Goal: Obtain resource: Download file/media

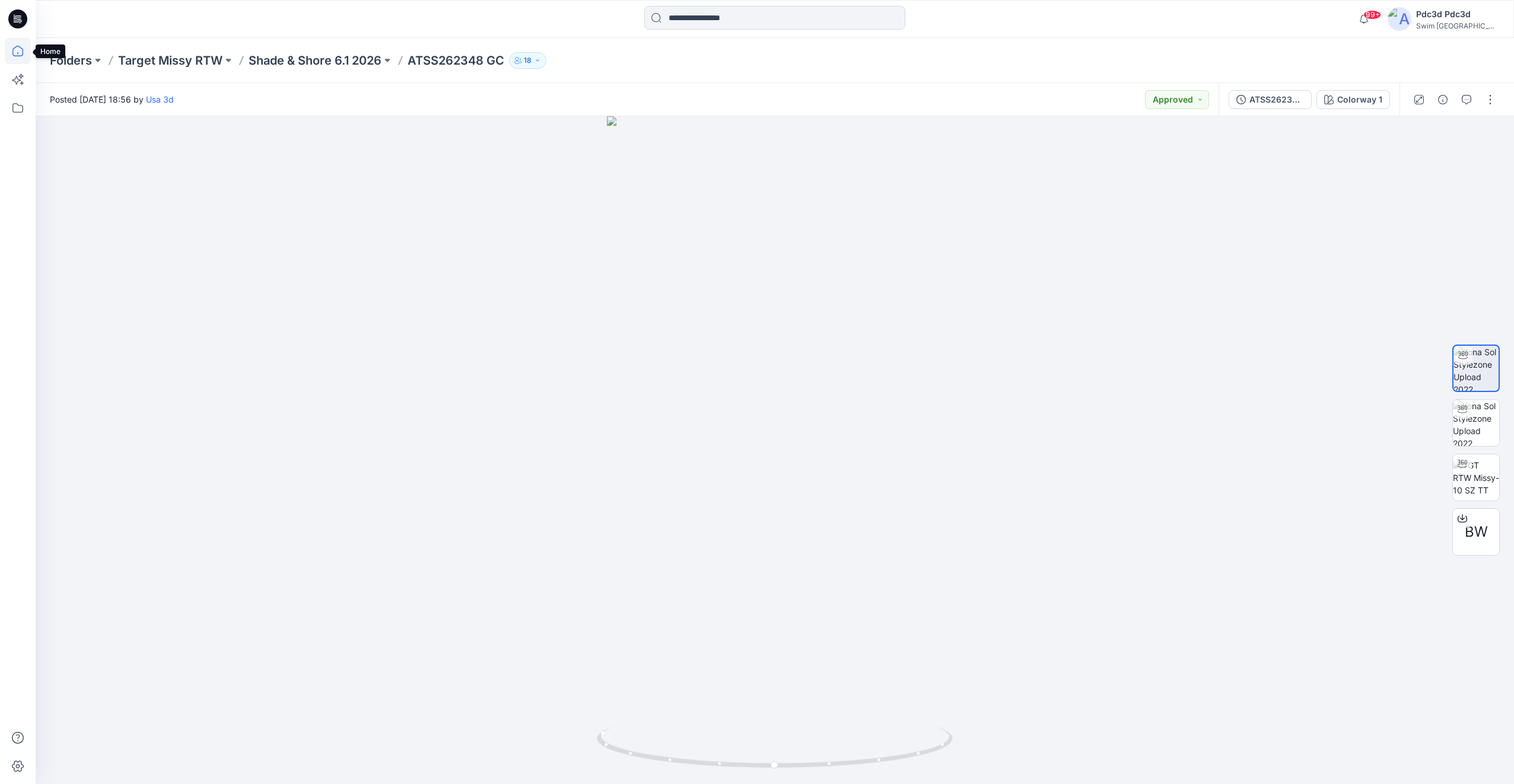
click at [13, 47] on icon at bounding box center [18, 50] width 26 height 26
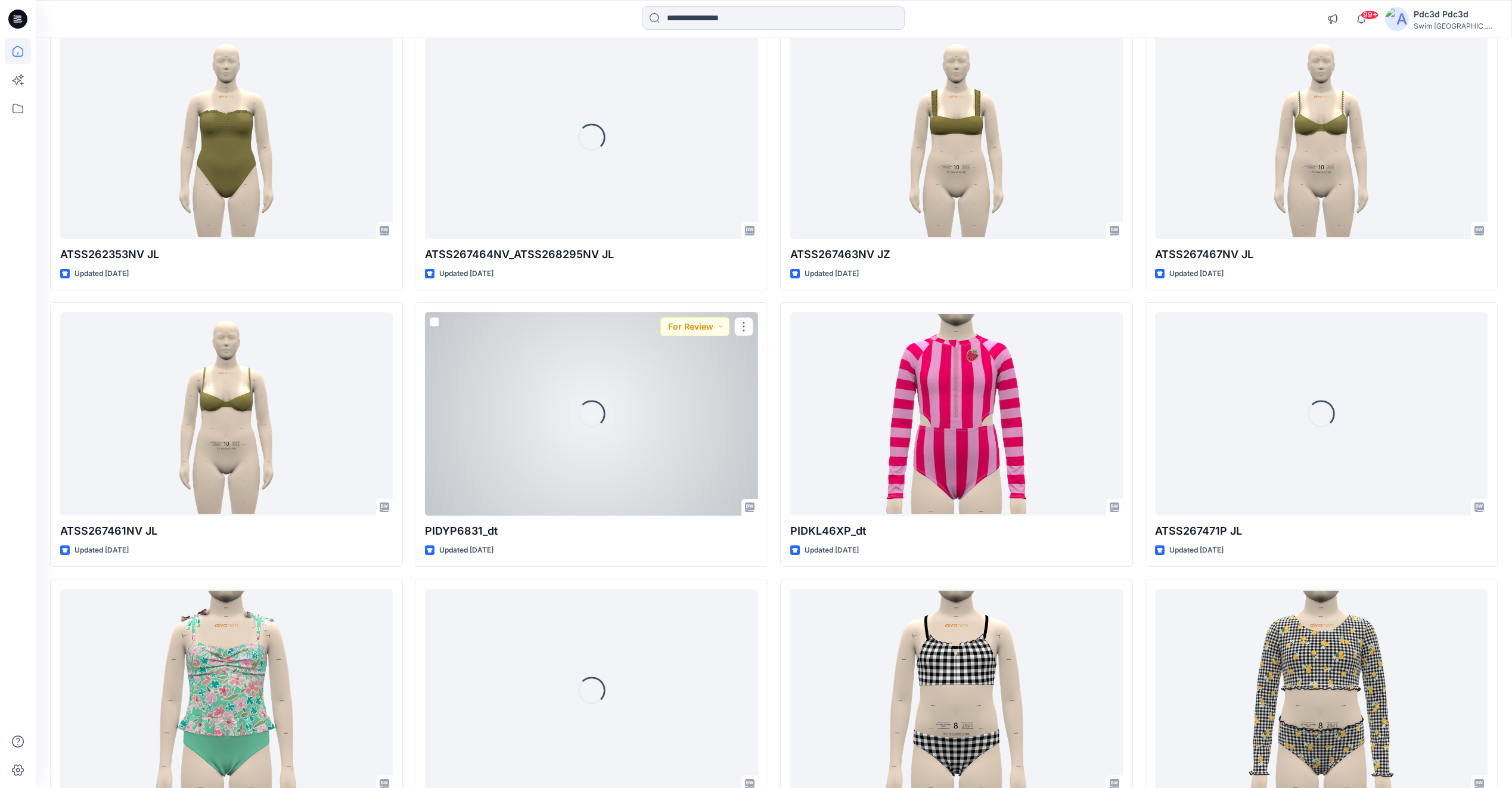
scroll to position [1029, 0]
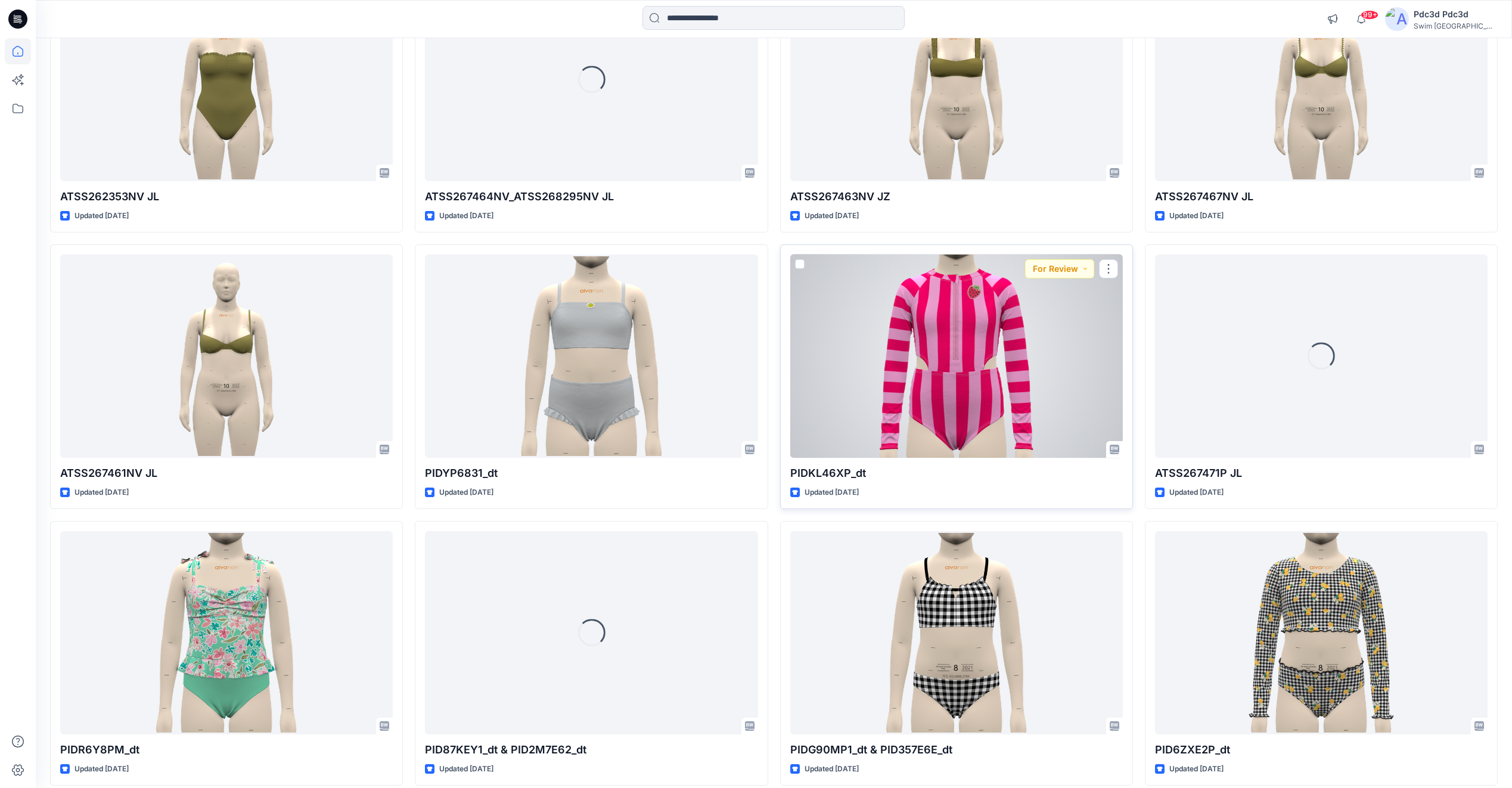
click at [959, 363] on div at bounding box center [956, 356] width 332 height 203
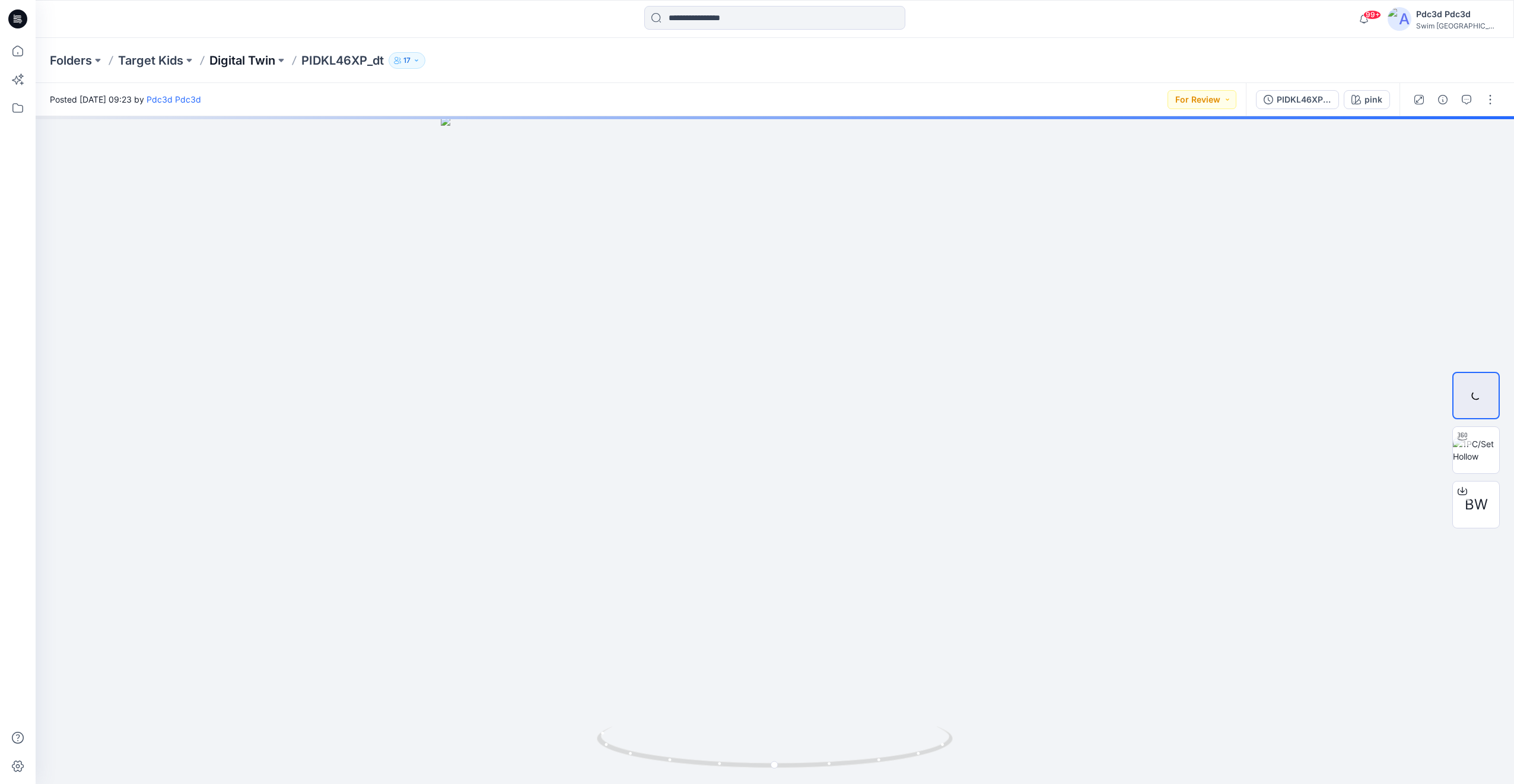
click at [231, 62] on p "Digital Twin" at bounding box center [242, 60] width 66 height 16
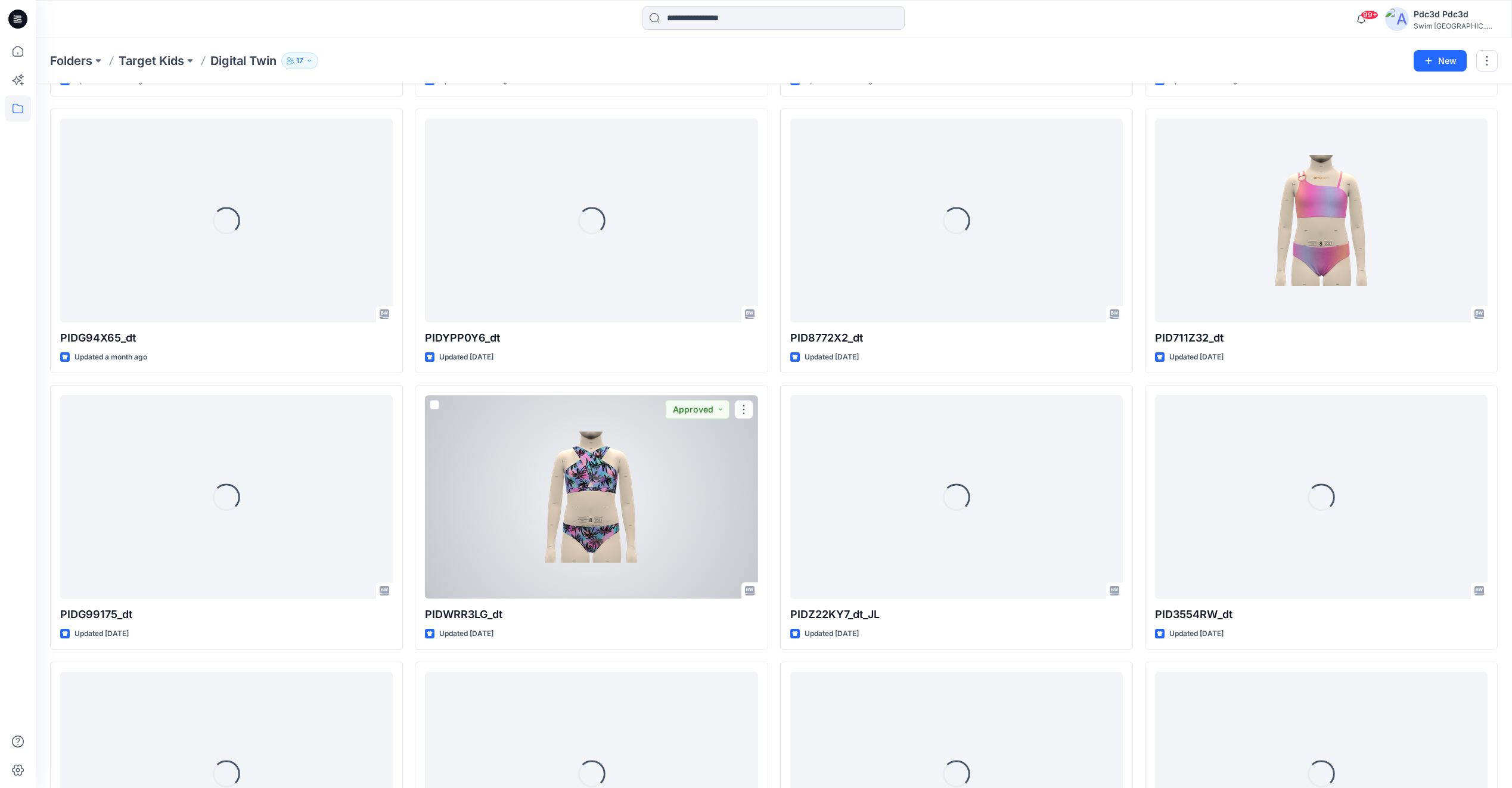
scroll to position [1706, 0]
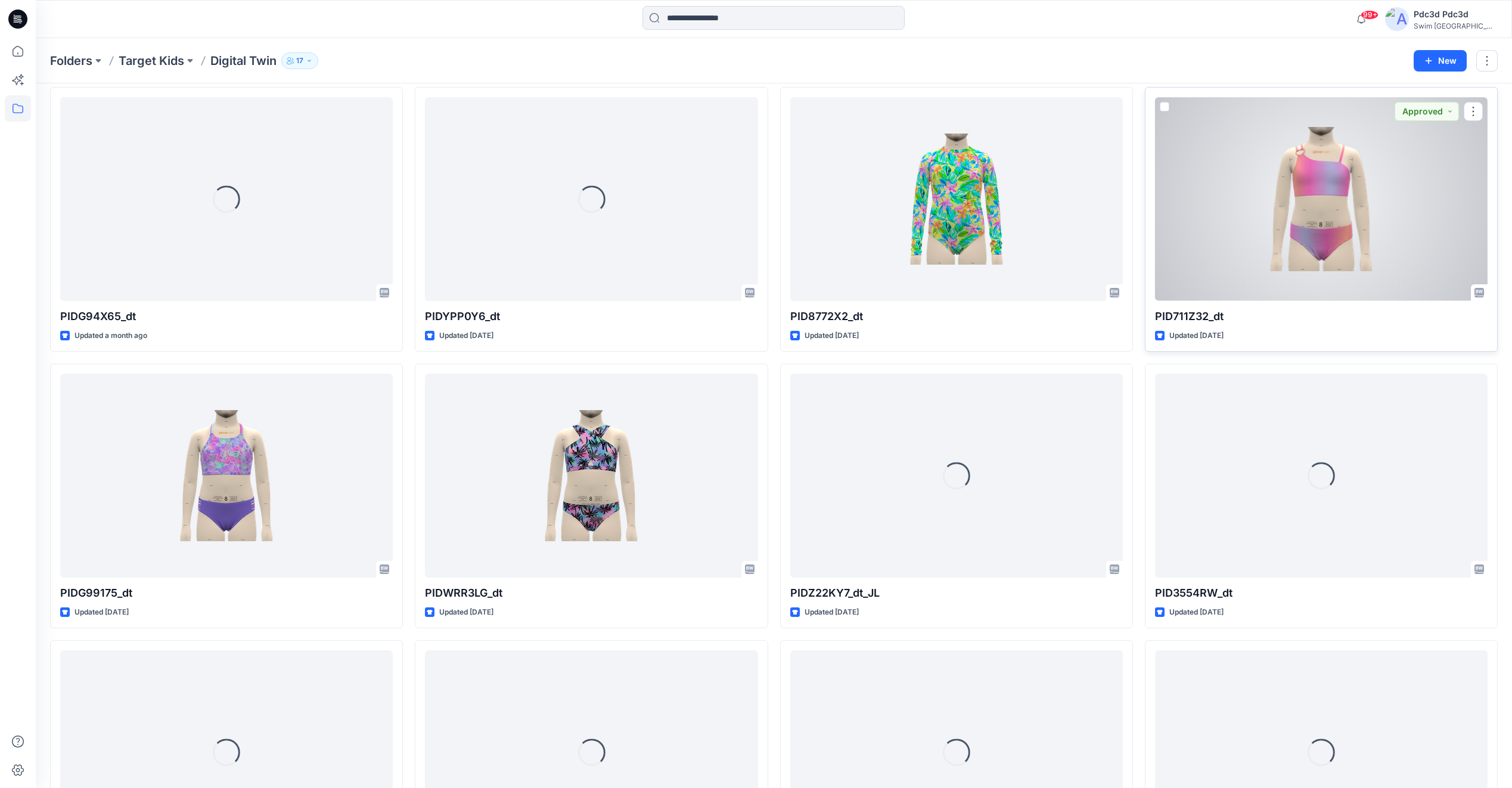
click at [1384, 202] on div at bounding box center [1321, 198] width 332 height 203
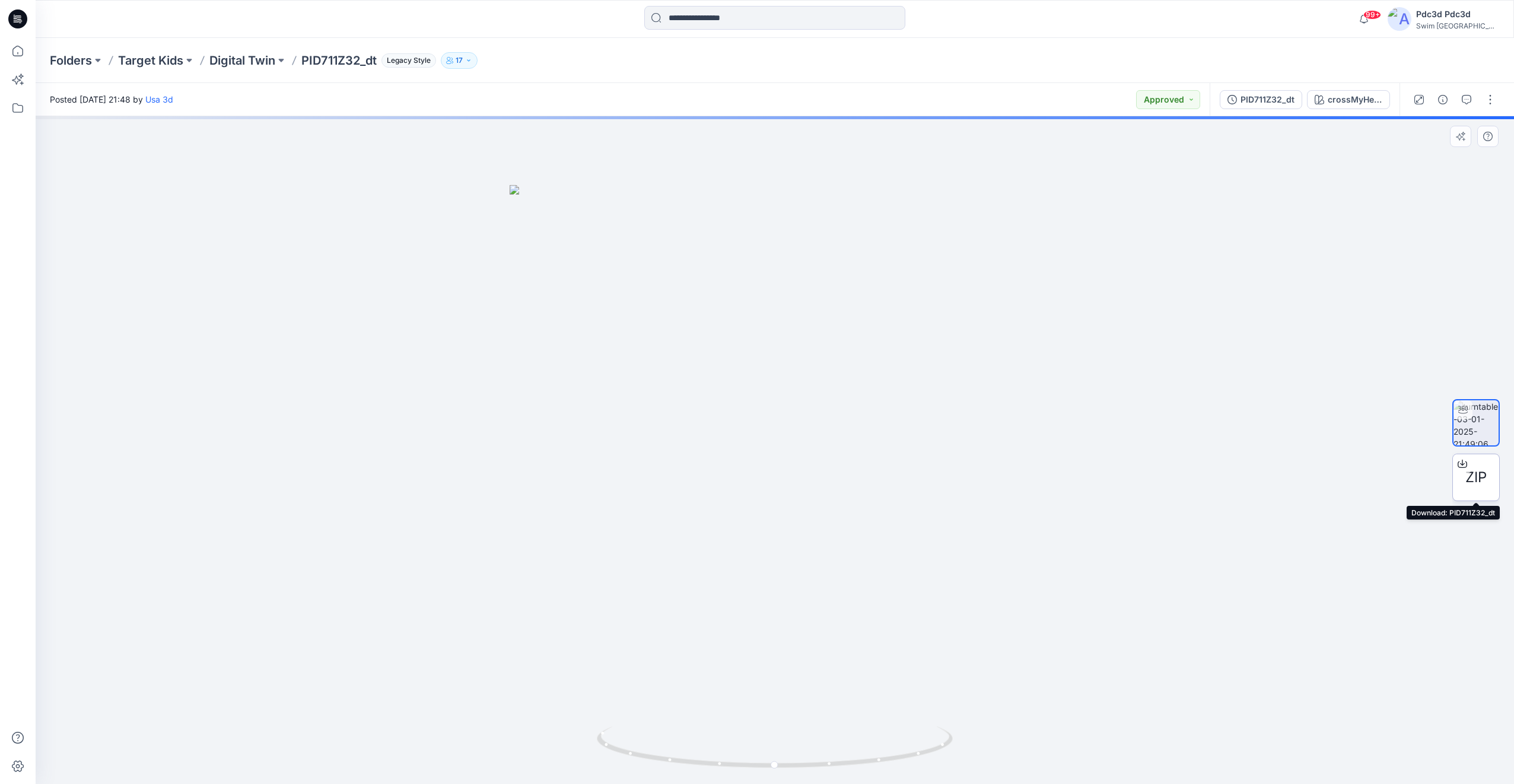
click at [1474, 478] on span "ZIP" at bounding box center [1476, 477] width 21 height 21
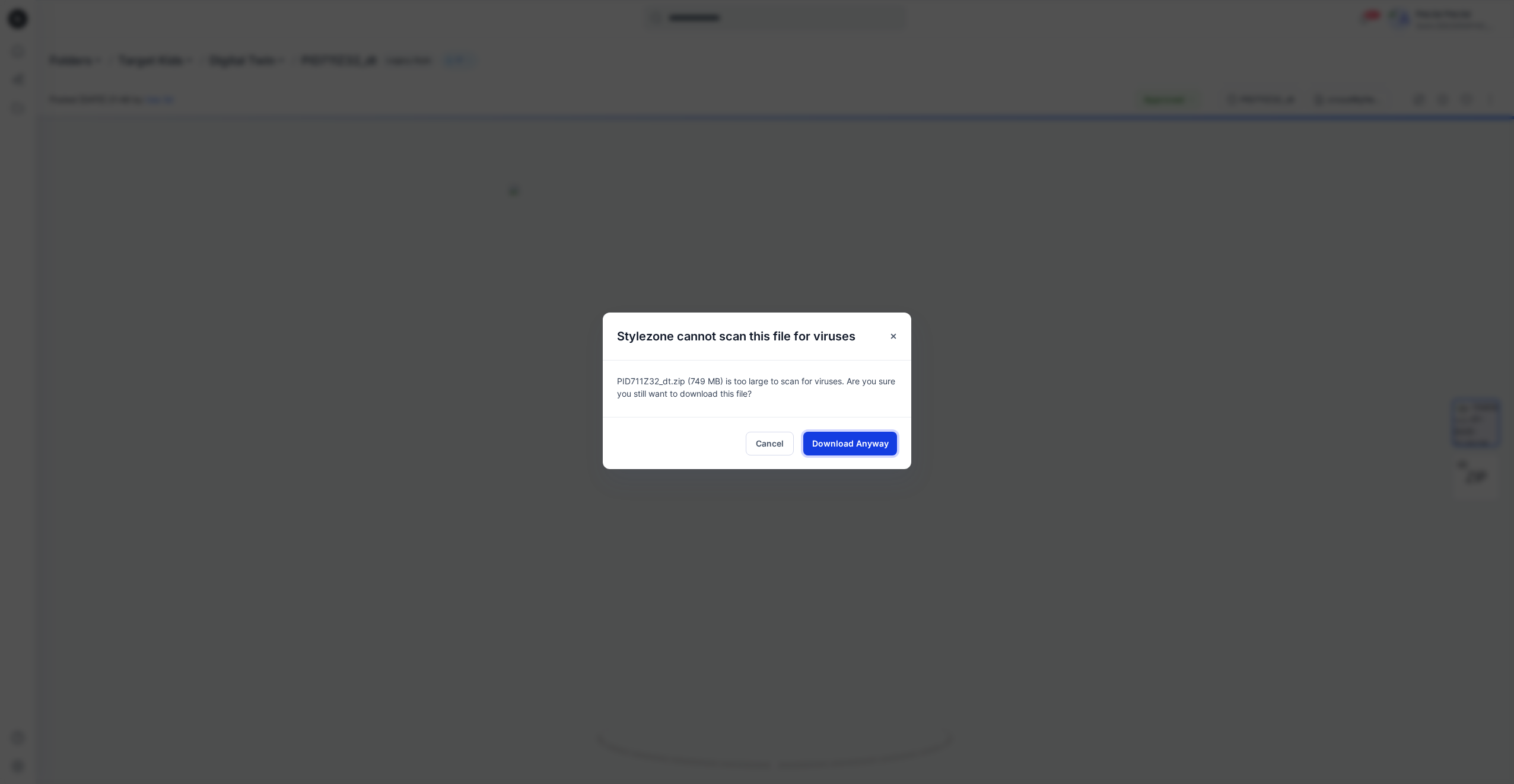
click at [872, 454] on button "Download Anyway" at bounding box center [850, 444] width 94 height 24
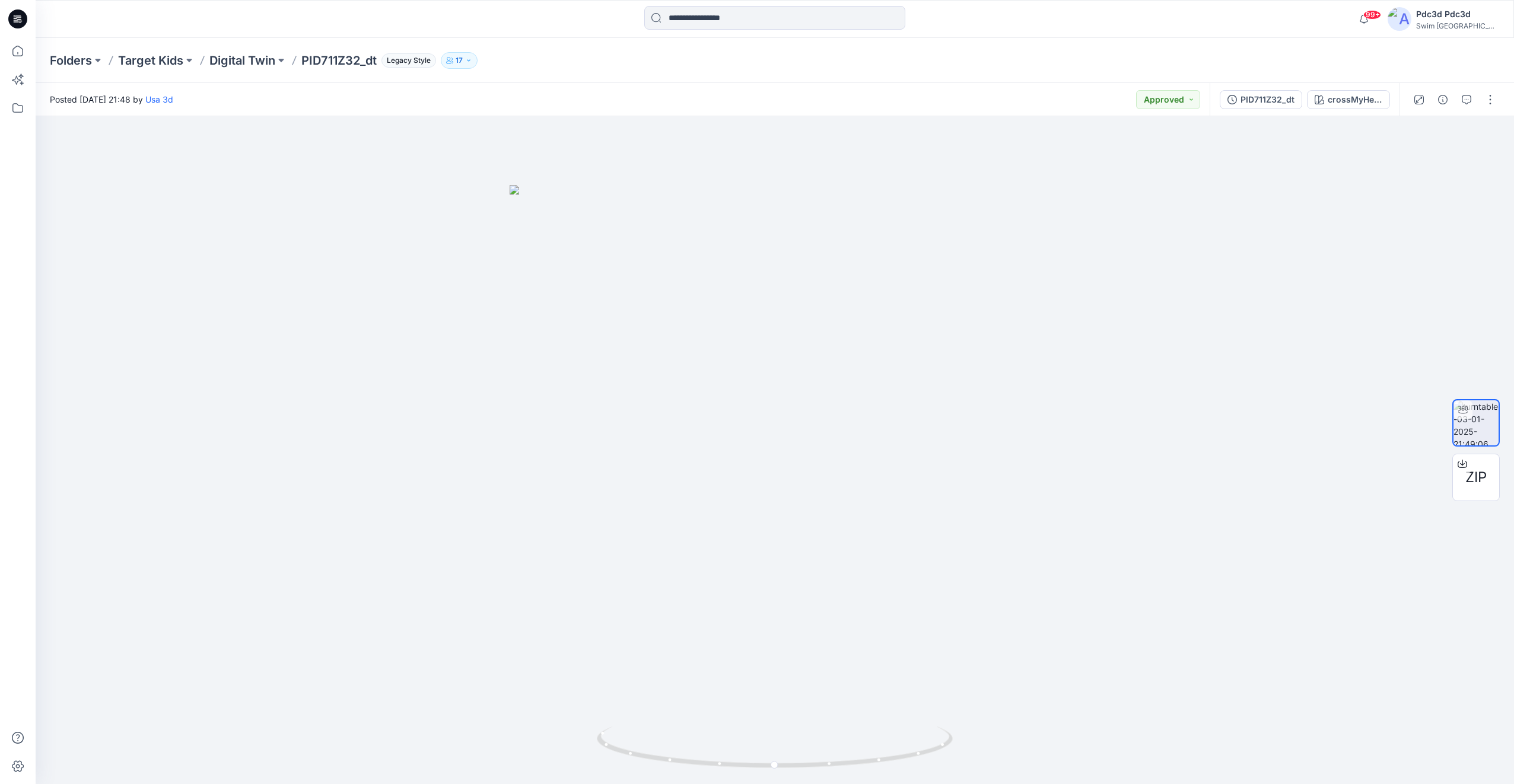
click at [1004, 64] on div "Folders Target Kids Digital Twin PID711Z32_dt Legacy Style 17" at bounding box center [728, 60] width 1358 height 16
click at [559, 428] on div at bounding box center [775, 450] width 1479 height 668
click at [1087, 54] on div "Folders Target Kids Digital Twin PID711Z32_dt Legacy Style 17" at bounding box center [728, 60] width 1358 height 16
click at [260, 26] on div at bounding box center [221, 18] width 370 height 26
click at [1060, 27] on div at bounding box center [774, 18] width 739 height 26
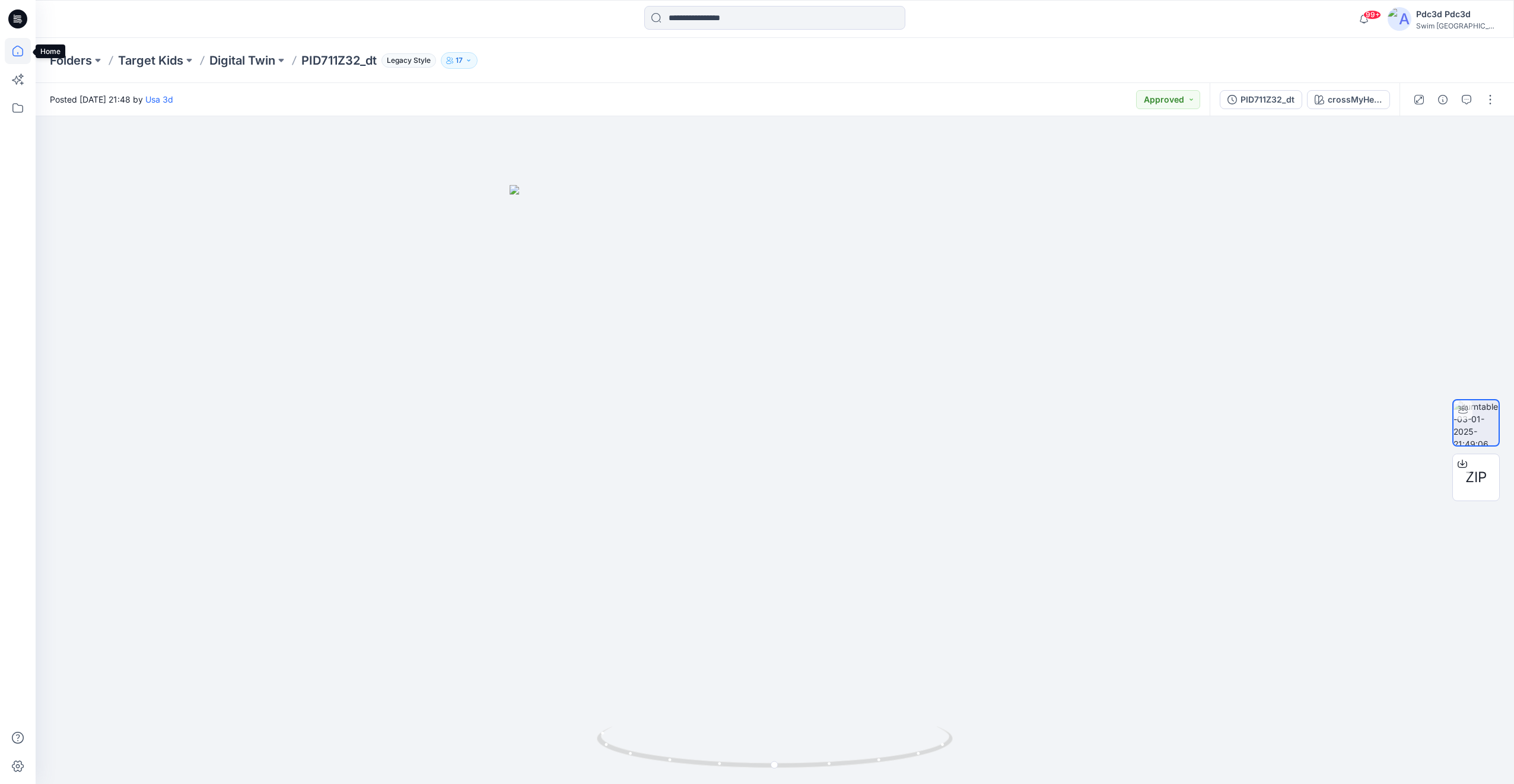
click at [15, 50] on icon at bounding box center [18, 50] width 26 height 26
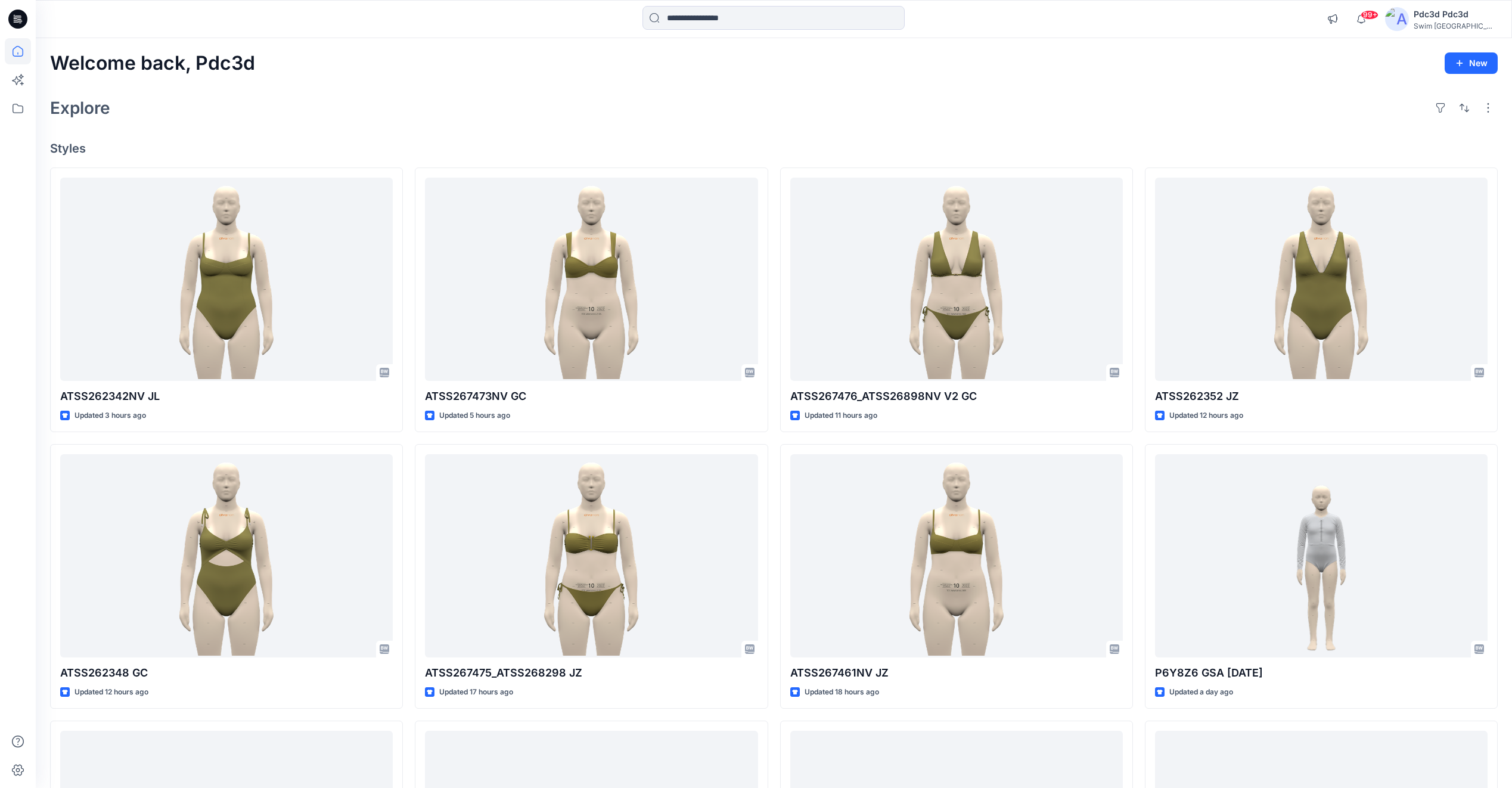
click at [1110, 91] on div "Welcome back, Pdc3d New Explore Styles ATSS262342NV JL Updated 3 hours ago ATSS…" at bounding box center [774, 540] width 1477 height 1004
click at [507, 113] on div "Explore" at bounding box center [773, 108] width 1447 height 28
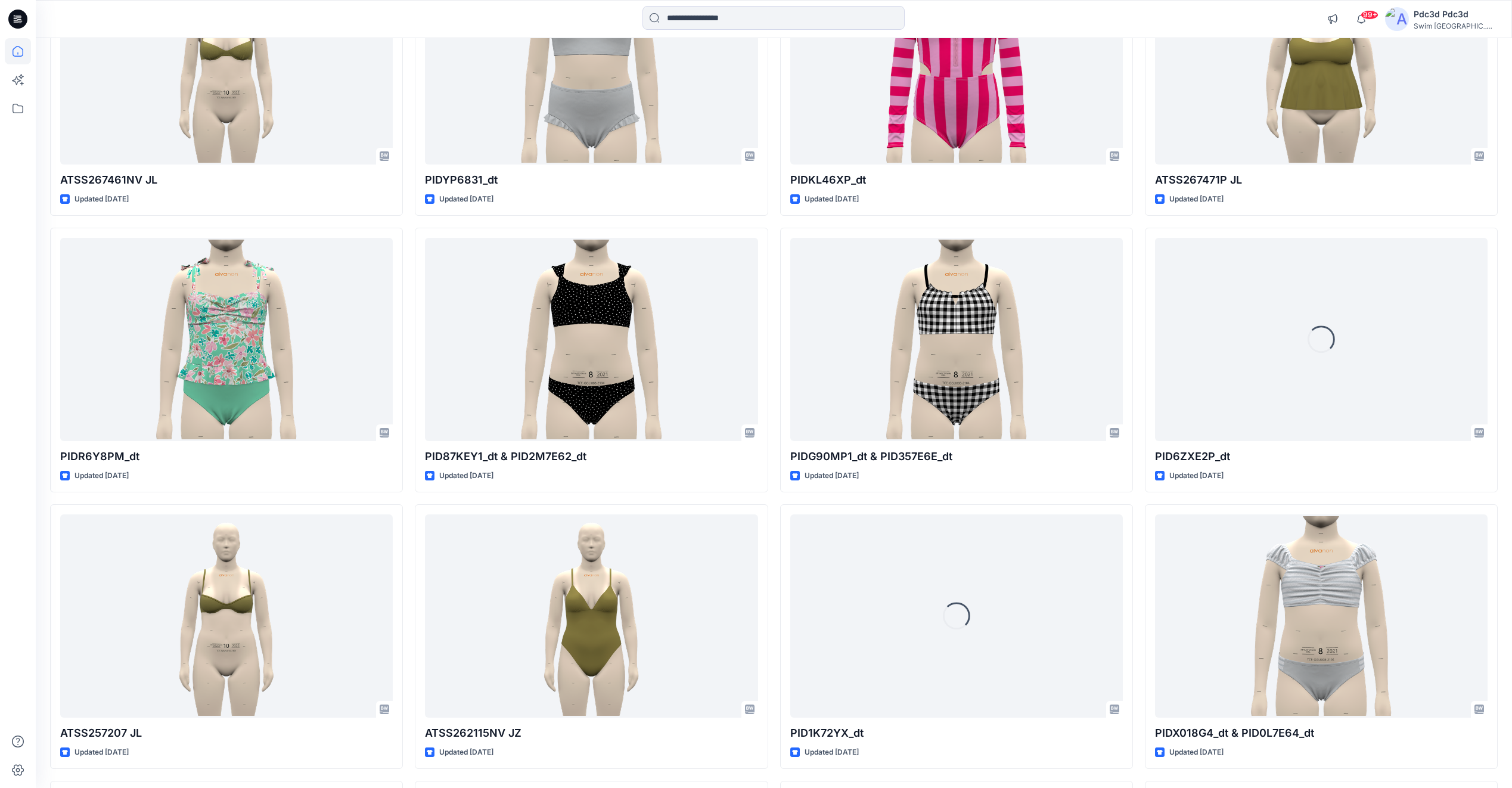
scroll to position [1382, 0]
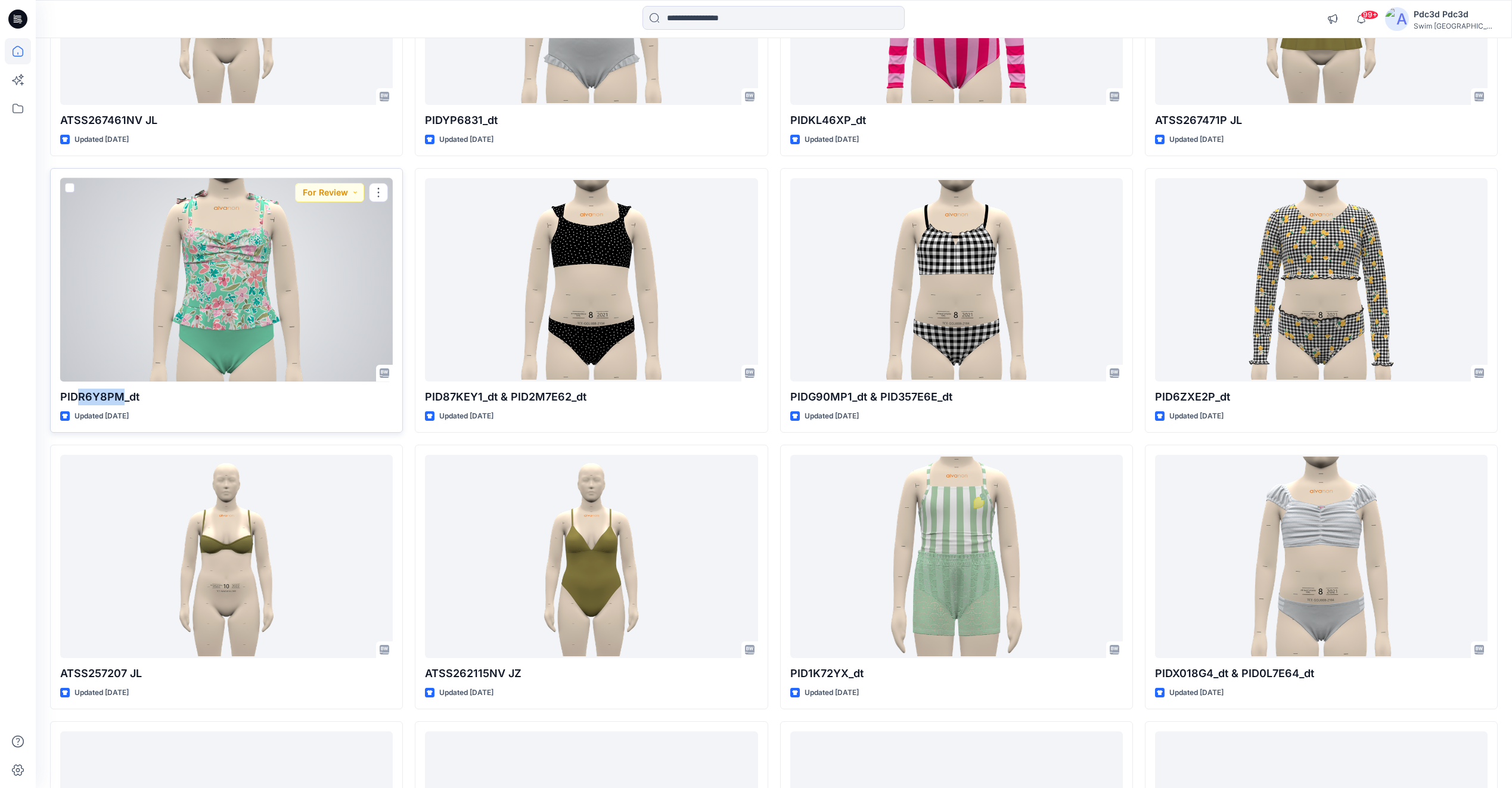
drag, startPoint x: 78, startPoint y: 400, endPoint x: 122, endPoint y: 401, distance: 44.0
click at [122, 401] on p "PIDR6Y8PM_dt" at bounding box center [226, 397] width 332 height 16
copy p "R6Y8PM"
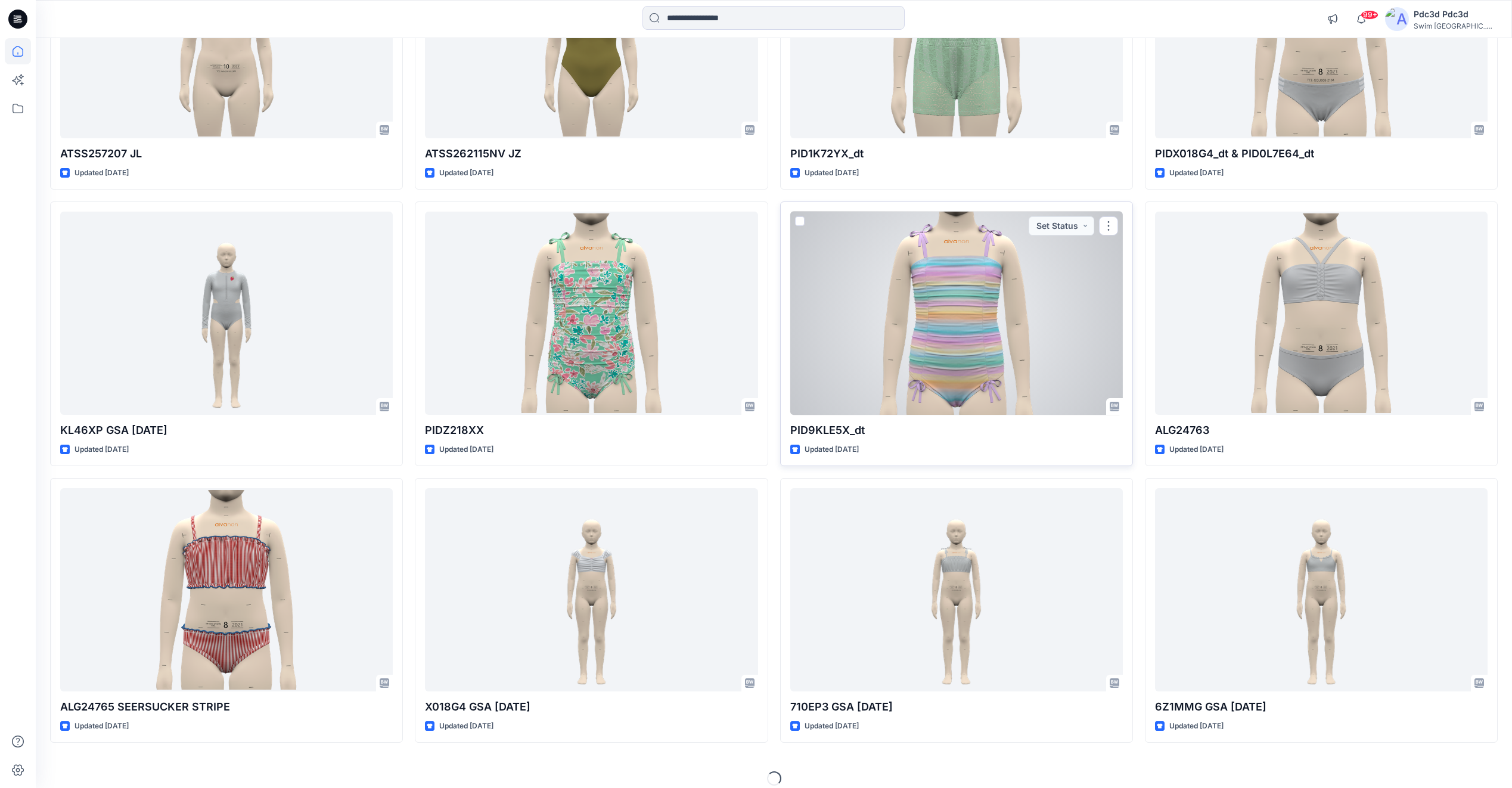
scroll to position [1914, 0]
